Goal: Check status

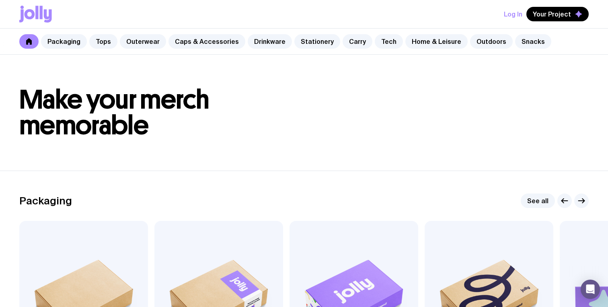
click at [518, 16] on button "Log In" at bounding box center [513, 14] width 19 height 14
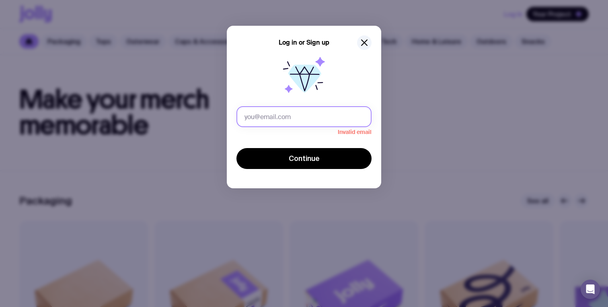
click at [255, 116] on input "text" at bounding box center [304, 116] width 135 height 21
paste input "[PERSON_NAME][EMAIL_ADDRESS][DOMAIN_NAME]"
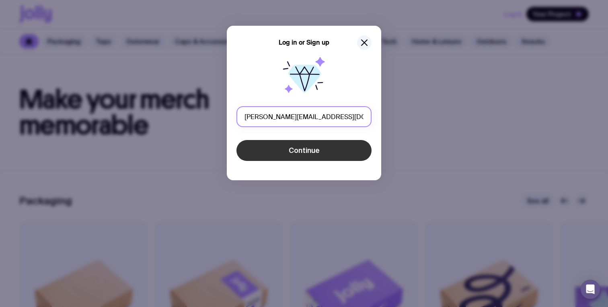
type input "[PERSON_NAME][EMAIL_ADDRESS][DOMAIN_NAME]"
click at [263, 155] on button "Continue" at bounding box center [304, 150] width 135 height 21
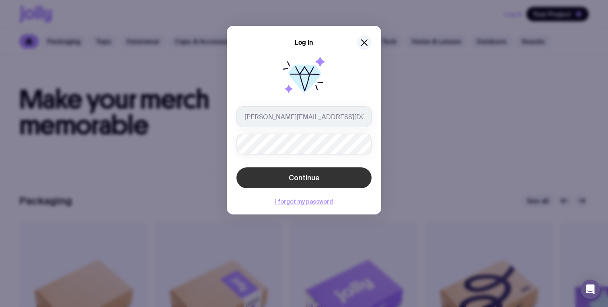
click at [293, 177] on span "Continue" at bounding box center [304, 178] width 31 height 10
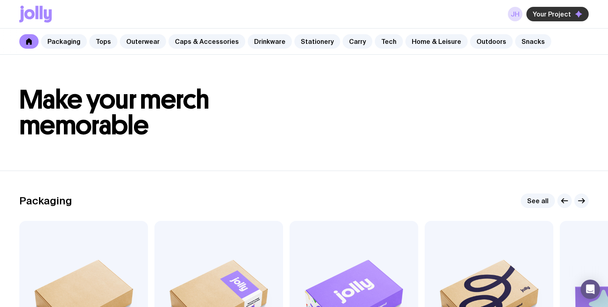
click at [544, 16] on span "Your Project" at bounding box center [552, 14] width 38 height 8
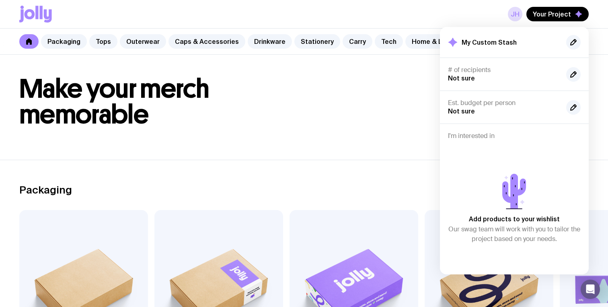
scroll to position [12, 0]
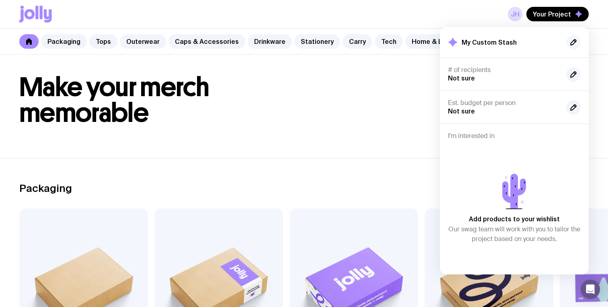
click at [573, 41] on icon "button" at bounding box center [574, 42] width 10 height 10
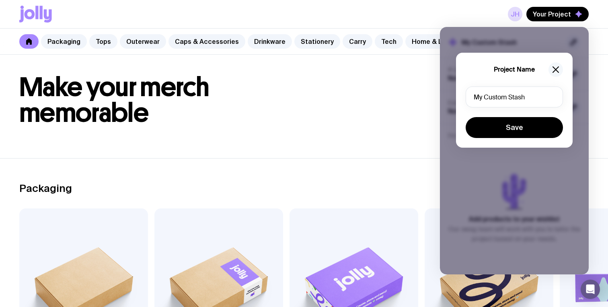
click at [559, 70] on icon "button" at bounding box center [556, 70] width 10 height 10
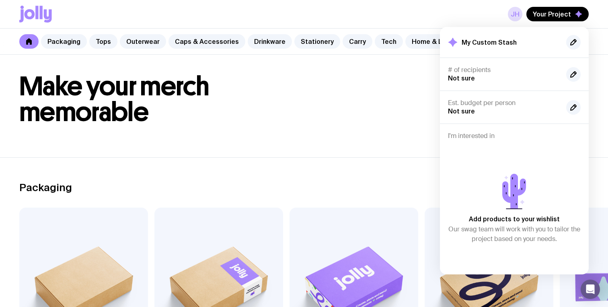
click at [288, 84] on h1 "Make your merch memorable" at bounding box center [304, 100] width 570 height 52
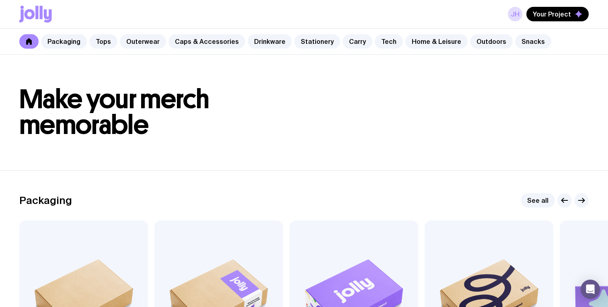
scroll to position [0, 0]
click at [519, 10] on link "JH" at bounding box center [515, 14] width 14 height 14
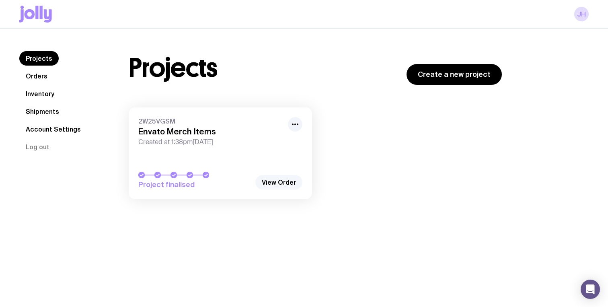
click at [281, 186] on link "View Order" at bounding box center [279, 182] width 47 height 14
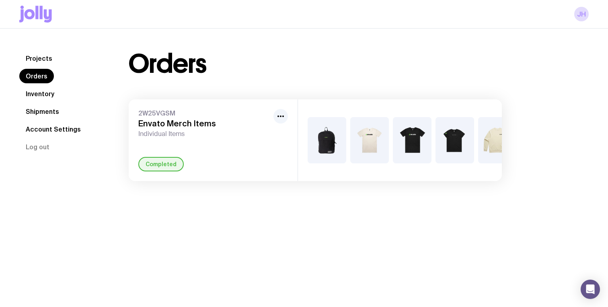
click at [273, 160] on div "Completed" at bounding box center [213, 164] width 150 height 14
click at [33, 94] on link "Inventory" at bounding box center [39, 94] width 41 height 14
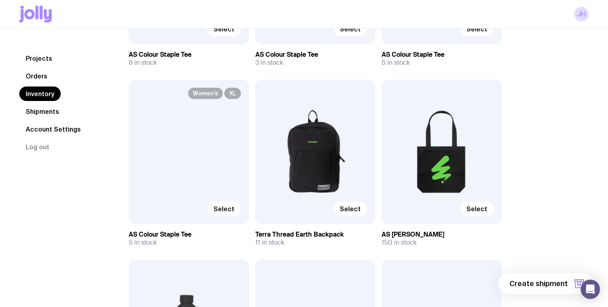
scroll to position [1494, 0]
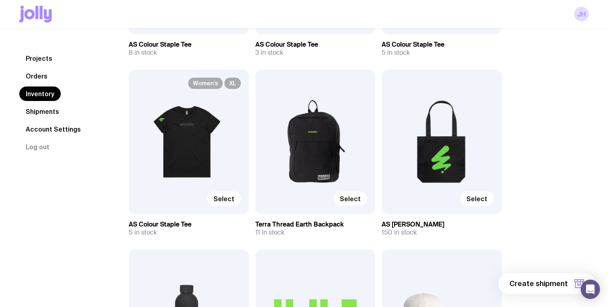
click at [443, 125] on div "Select" at bounding box center [442, 142] width 120 height 144
